Goal: Transaction & Acquisition: Purchase product/service

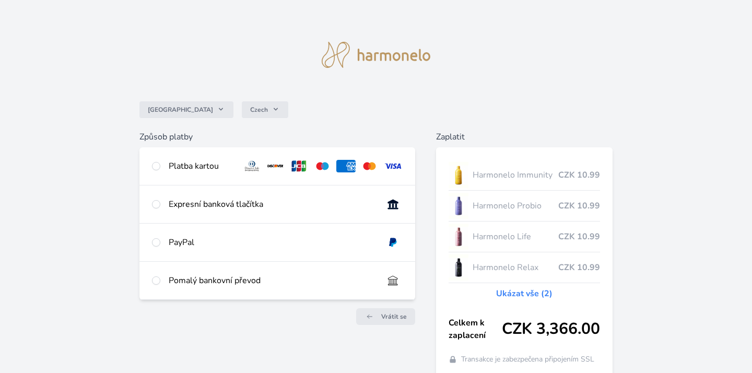
click at [162, 167] on div "Platba kartou" at bounding box center [277, 166] width 276 height 38
radio input "true"
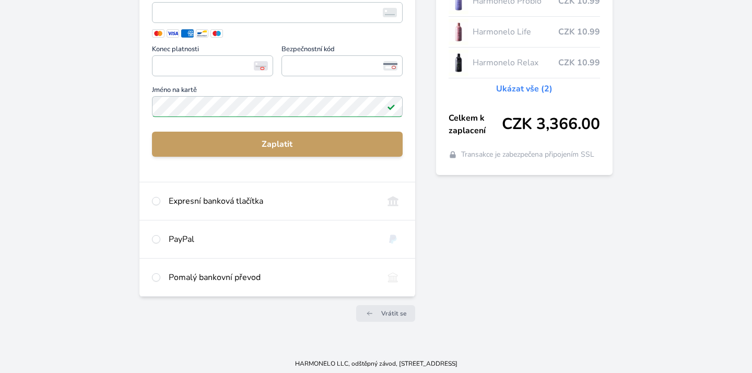
scroll to position [204, 0]
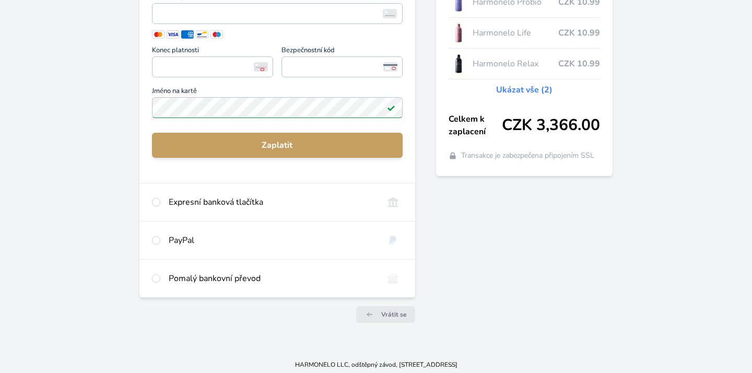
click at [154, 236] on input "radio" at bounding box center [156, 240] width 8 height 8
radio input "true"
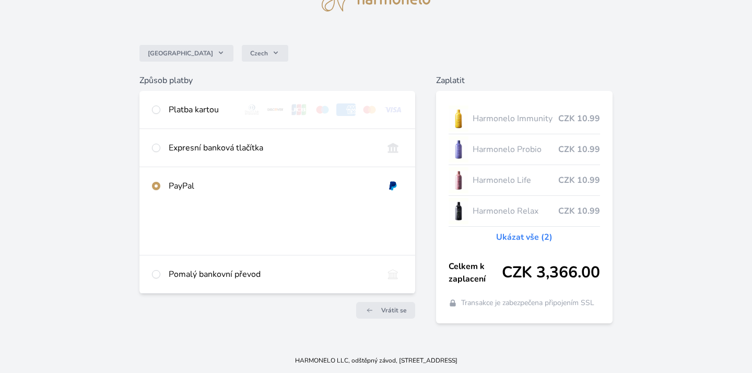
scroll to position [56, 0]
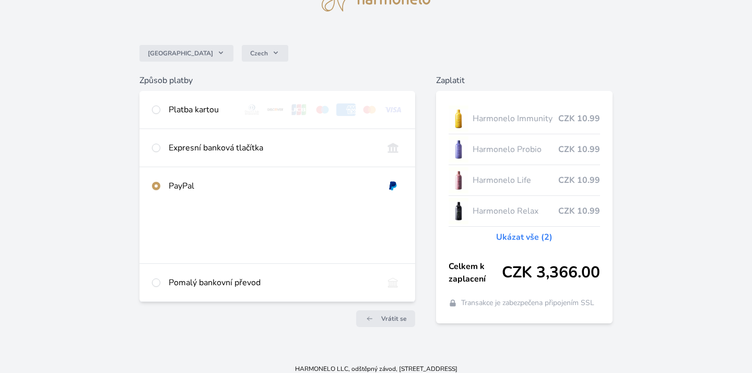
click at [155, 112] on input "radio" at bounding box center [156, 109] width 8 height 8
radio input "true"
radio input "false"
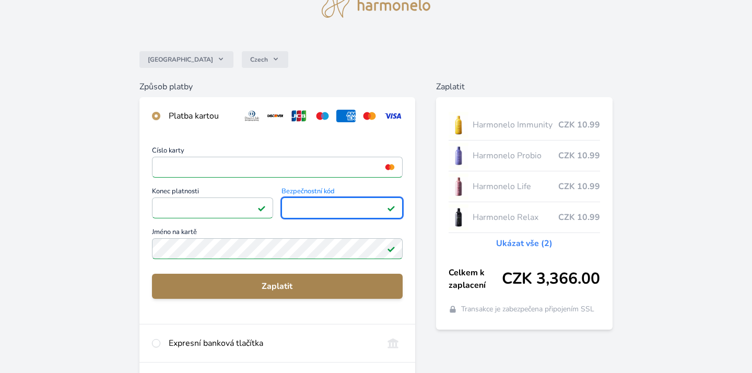
scroll to position [72, 0]
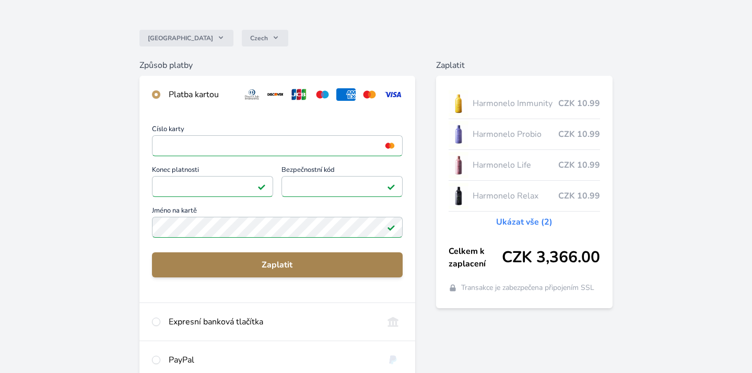
click at [278, 263] on span "Zaplatit" at bounding box center [277, 264] width 234 height 13
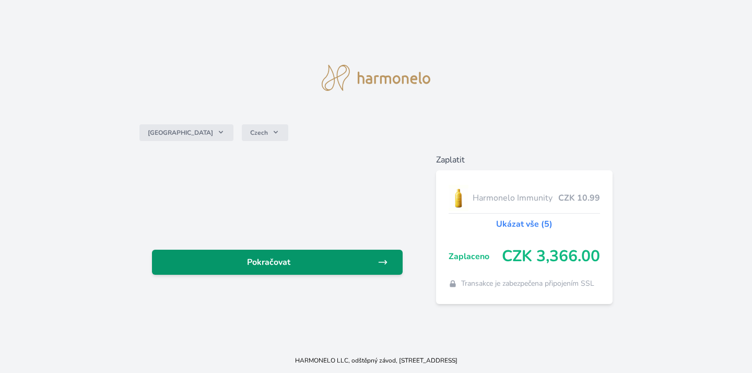
click at [316, 261] on span "Pokračovat" at bounding box center [268, 262] width 217 height 13
